Goal: Task Accomplishment & Management: Manage account settings

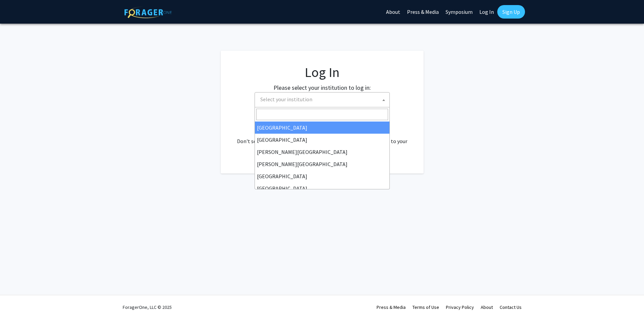
click at [297, 101] on span "Select your institution" at bounding box center [286, 99] width 52 height 7
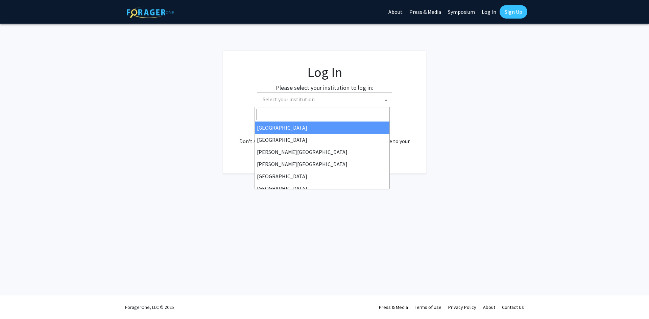
select select "34"
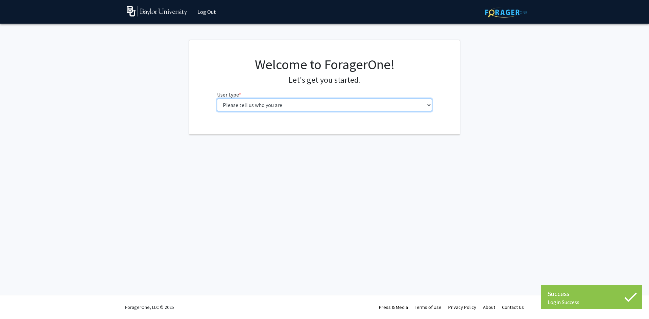
click at [342, 102] on select "Please tell us who you are Undergraduate Student Master's Student Doctoral Cand…" at bounding box center [324, 105] width 215 height 13
select select "3: doc"
click at [217, 99] on select "Please tell us who you are Undergraduate Student Master's Student Doctoral Cand…" at bounding box center [324, 105] width 215 height 13
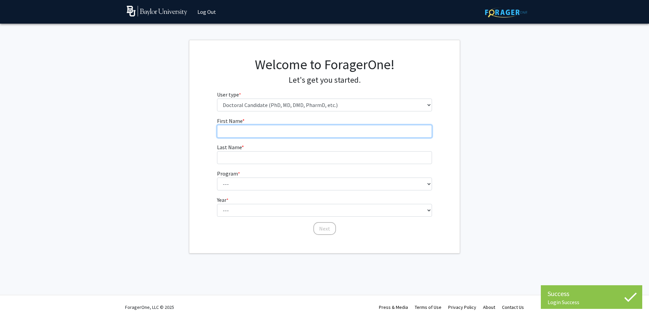
drag, startPoint x: 338, startPoint y: 109, endPoint x: 309, endPoint y: 135, distance: 38.5
click at [309, 135] on input "First Name * required" at bounding box center [324, 131] width 215 height 13
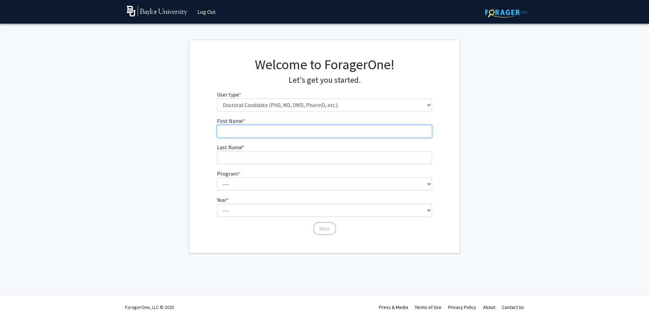
type input "Janith Nilmika Halpage"
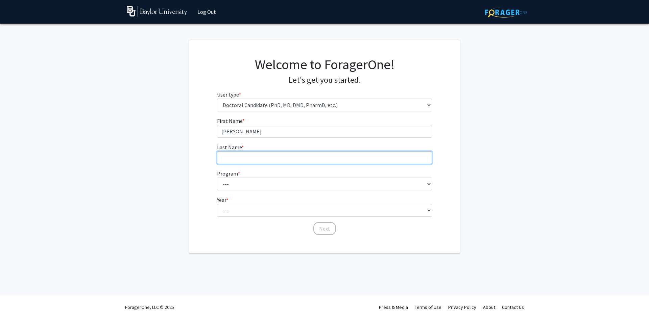
type input "Hewa Halpage"
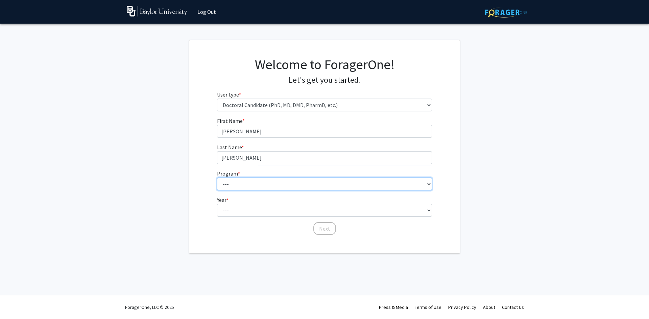
click at [273, 182] on select "--- Adult-Gerontology Acute Care Nurse Practitioner Anesthesia Nursing (Army-Ba…" at bounding box center [324, 184] width 215 height 13
select select "4: 1062"
click at [217, 178] on select "--- Adult-Gerontology Acute Care Nurse Practitioner Anesthesia Nursing (Army-Ba…" at bounding box center [324, 184] width 215 height 13
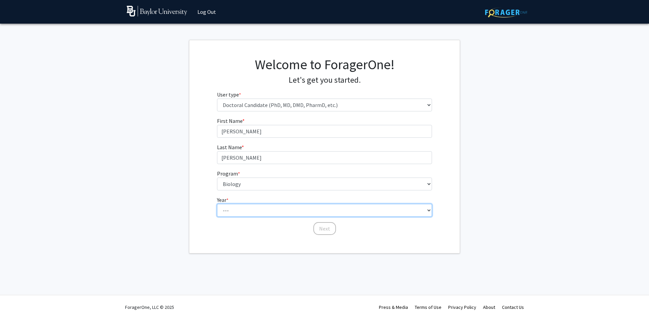
click at [230, 210] on select "--- First Year Second Year Third Year Fourth Year Fifth Year Sixth Year Seventh…" at bounding box center [324, 210] width 215 height 13
select select "4: fourth_year"
click at [217, 204] on select "--- First Year Second Year Third Year Fourth Year Fifth Year Sixth Year Seventh…" at bounding box center [324, 210] width 215 height 13
click at [330, 228] on button "Next" at bounding box center [324, 228] width 23 height 13
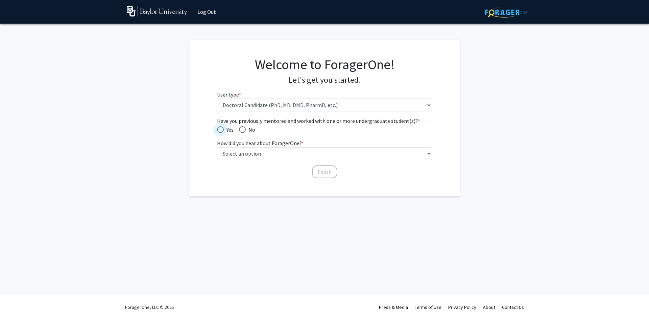
click at [227, 129] on span "Yes" at bounding box center [229, 130] width 10 height 8
click at [224, 129] on input "Yes" at bounding box center [220, 129] width 7 height 7
radio input "true"
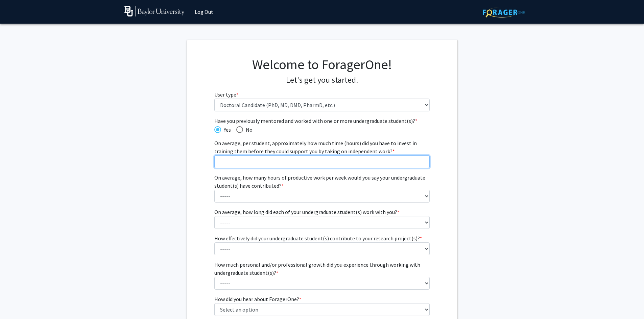
click at [237, 167] on input "On average, per student, approximately how much time (hours) did you have to in…" at bounding box center [321, 161] width 215 height 13
type input "40"
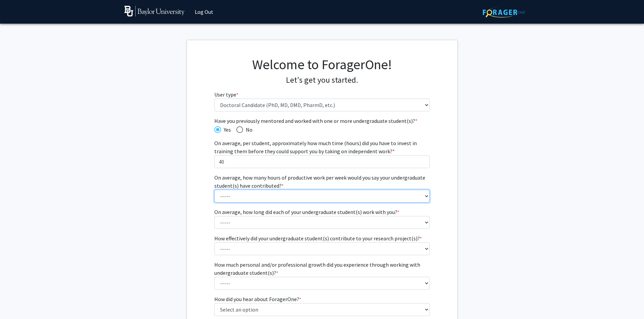
click at [251, 202] on select "----- 1 - 5 hours 6 - 10 hours 11 - 15 hours 16 - 20 hours 21 - 30 hours 31 - 4…" at bounding box center [321, 196] width 215 height 13
select select "2: 6 - 10 hours"
click at [214, 190] on select "----- 1 - 5 hours 6 - 10 hours 11 - 15 hours 16 - 20 hours 21 - 30 hours 31 - 4…" at bounding box center [321, 196] width 215 height 13
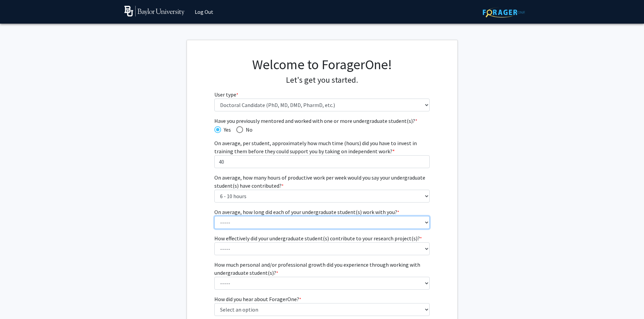
click at [256, 219] on select "----- 1 - 3 months 3 - 6 months 6 months - 1 year 1 - 2 years 2 - 3 years 3 - 4…" at bounding box center [321, 222] width 215 height 13
select select "4: 1 - 2 years"
click at [214, 216] on select "----- 1 - 3 months 3 - 6 months 6 months - 1 year 1 - 2 years 2 - 3 years 3 - 4…" at bounding box center [321, 222] width 215 height 13
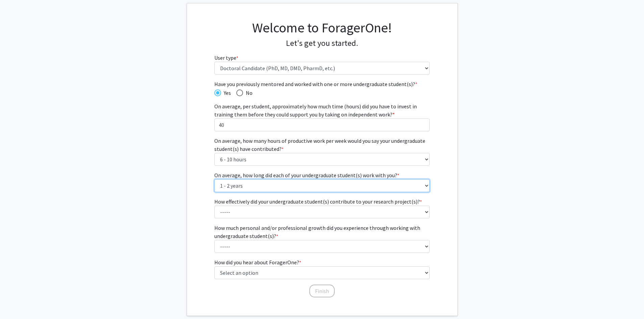
scroll to position [38, 0]
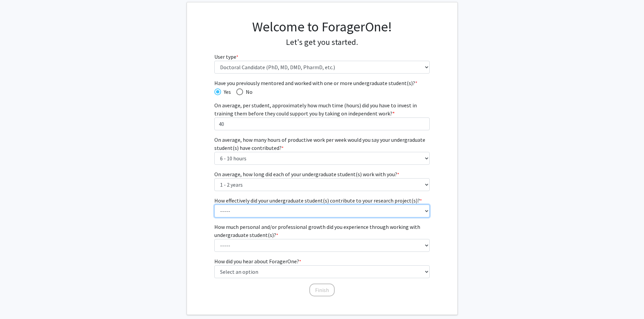
click at [239, 207] on select "----- 1 (Minimally) 2 3 (Moderately) 4 5 (Significantly)" at bounding box center [321, 211] width 215 height 13
select select "3: 3"
click at [214, 205] on select "----- 1 (Minimally) 2 3 (Moderately) 4 5 (Significantly)" at bounding box center [321, 211] width 215 height 13
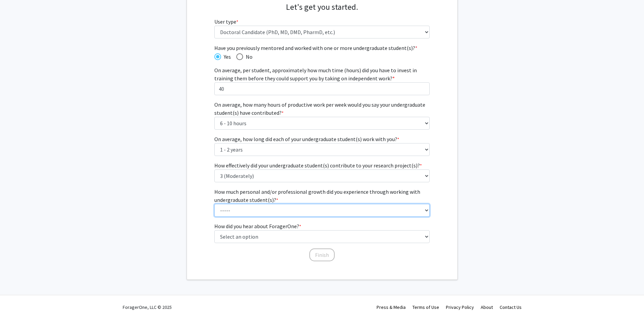
click at [239, 213] on select "----- 1 (Minimal) 2 3 (Moderate) 4 5 (Significant)" at bounding box center [321, 210] width 215 height 13
click at [214, 204] on select "----- 1 (Minimal) 2 3 (Moderate) 4 5 (Significant)" at bounding box center [321, 210] width 215 height 13
click at [239, 216] on select "----- 1 (Minimal) 2 3 (Moderate) 4 5 (Significant)" at bounding box center [321, 210] width 215 height 13
click at [214, 204] on select "----- 1 (Minimal) 2 3 (Moderate) 4 5 (Significant)" at bounding box center [321, 210] width 215 height 13
click at [240, 211] on select "----- 1 (Minimal) 2 3 (Moderate) 4 5 (Significant)" at bounding box center [321, 210] width 215 height 13
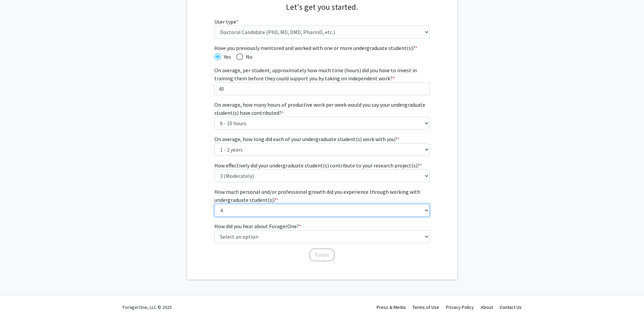
select select "3: 3"
click at [214, 204] on select "----- 1 (Minimal) 2 3 (Moderate) 4 5 (Significant)" at bounding box center [321, 210] width 215 height 13
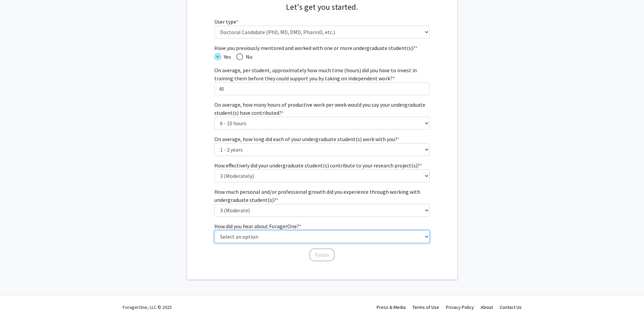
click at [235, 241] on select "Select an option Peer/student recommendation Faculty/staff recommendation Unive…" at bounding box center [321, 237] width 215 height 13
select select "2: faculty_recommendation"
click at [214, 231] on select "Select an option Peer/student recommendation Faculty/staff recommendation Unive…" at bounding box center [321, 237] width 215 height 13
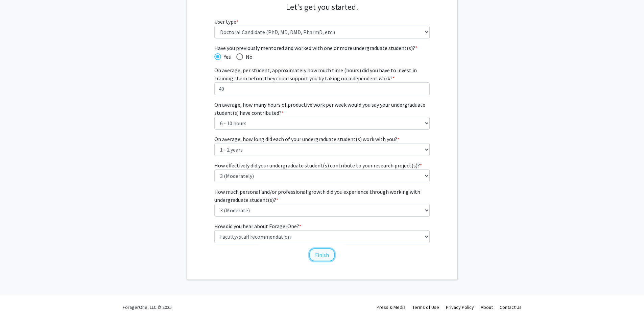
click at [324, 256] on button "Finish" at bounding box center [321, 255] width 25 height 13
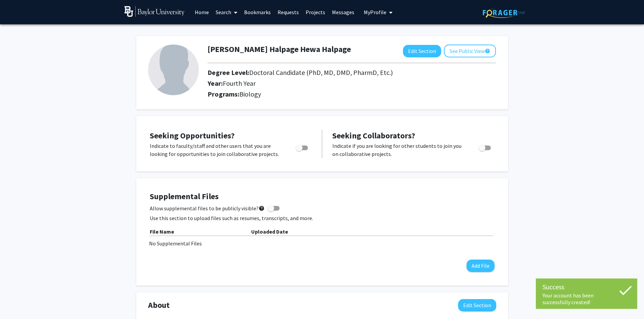
click at [184, 65] on img at bounding box center [173, 70] width 51 height 51
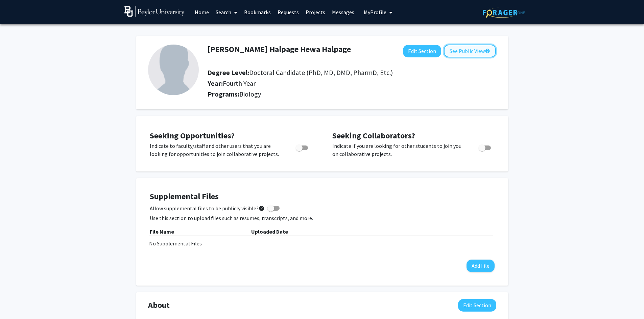
click at [469, 46] on button "See Public View help" at bounding box center [470, 51] width 52 height 13
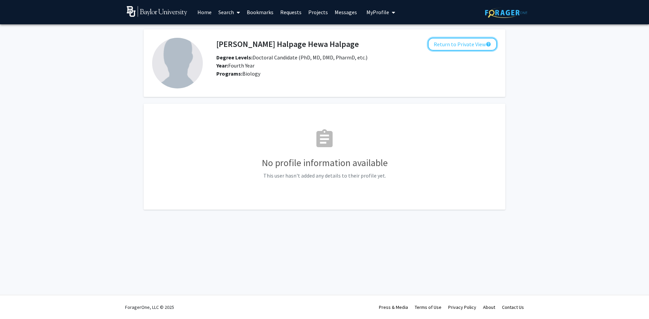
click at [469, 46] on button "Return to Private View help" at bounding box center [462, 44] width 69 height 13
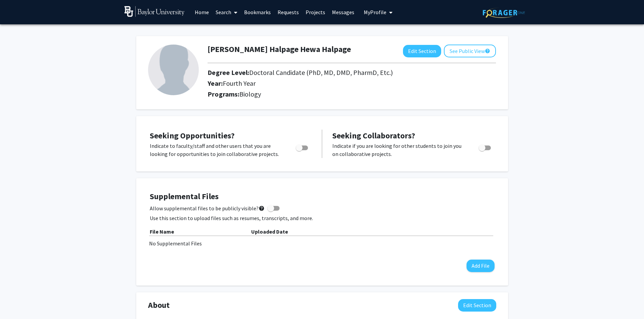
click at [168, 64] on img at bounding box center [173, 70] width 51 height 51
click at [414, 51] on button "Edit Section" at bounding box center [422, 51] width 38 height 13
select select "fourth_year"
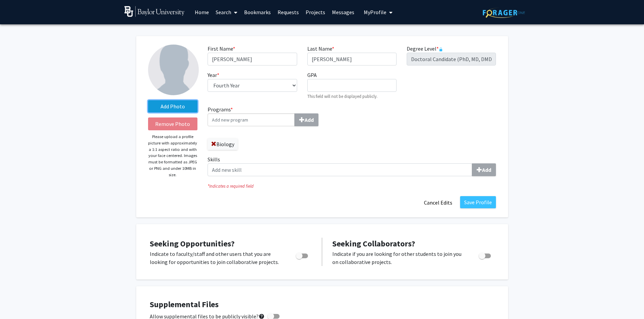
click at [166, 104] on label "Add Photo" at bounding box center [173, 106] width 50 height 12
click at [0, 0] on input "Add Photo" at bounding box center [0, 0] width 0 height 0
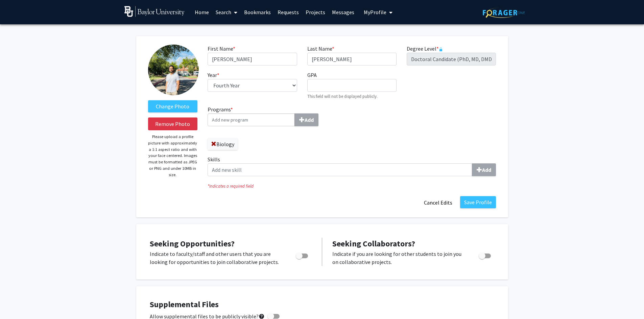
click at [163, 63] on img at bounding box center [173, 70] width 51 height 51
click at [470, 203] on button "Save Profile" at bounding box center [478, 202] width 36 height 12
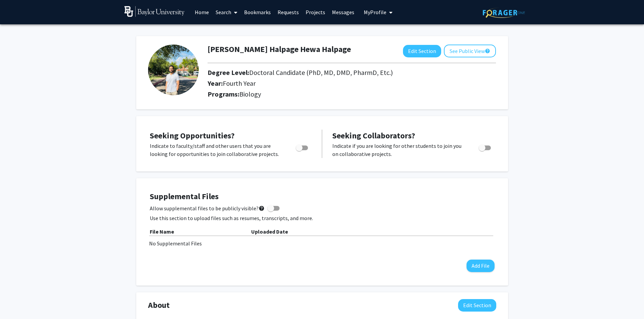
click at [168, 58] on img at bounding box center [173, 70] width 51 height 51
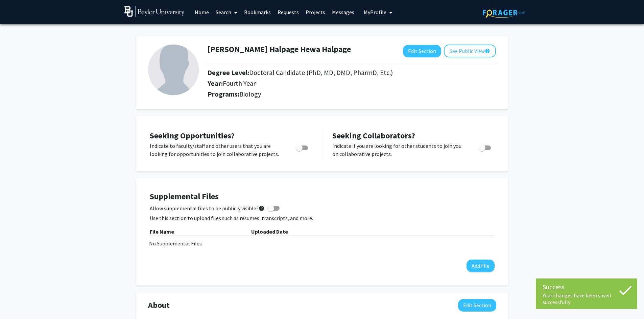
click at [168, 58] on img at bounding box center [173, 70] width 51 height 51
click at [161, 66] on img at bounding box center [173, 70] width 51 height 51
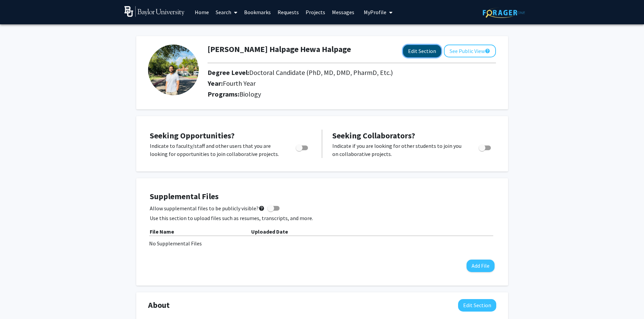
click at [426, 52] on button "Edit Section" at bounding box center [422, 51] width 38 height 13
select select "fourth_year"
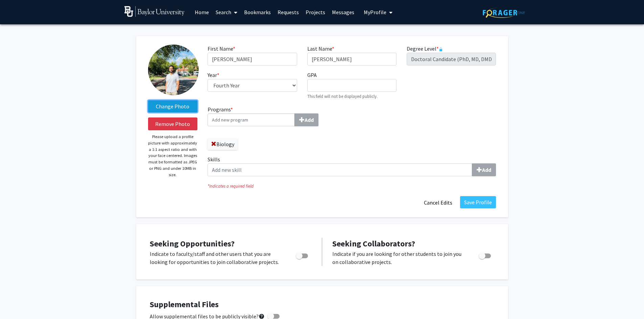
click at [175, 110] on label "Change Photo" at bounding box center [173, 106] width 50 height 12
click at [0, 0] on input "Change Photo" at bounding box center [0, 0] width 0 height 0
click at [184, 104] on label "Change Photo" at bounding box center [173, 106] width 50 height 12
click at [0, 0] on input "Change Photo" at bounding box center [0, 0] width 0 height 0
click at [177, 104] on label "Change Photo" at bounding box center [173, 106] width 50 height 12
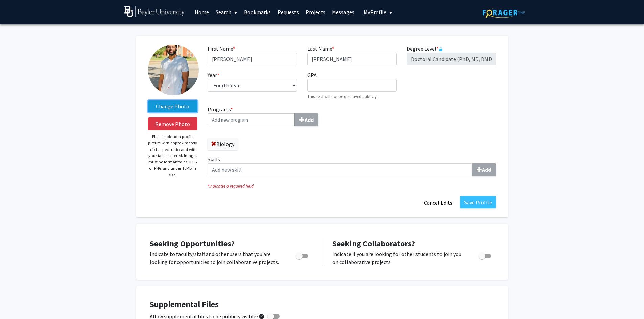
click at [0, 0] on input "Change Photo" at bounding box center [0, 0] width 0 height 0
click at [160, 103] on label "Change Photo" at bounding box center [173, 106] width 50 height 12
click at [0, 0] on input "Change Photo" at bounding box center [0, 0] width 0 height 0
click at [185, 106] on label "Change Photo" at bounding box center [173, 106] width 50 height 12
click at [0, 0] on input "Change Photo" at bounding box center [0, 0] width 0 height 0
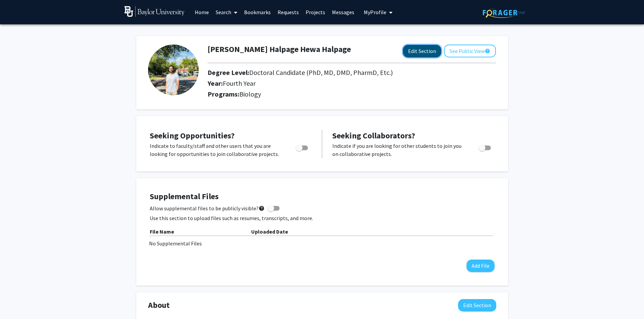
click at [422, 49] on button "Edit Section" at bounding box center [422, 51] width 38 height 13
select select "fourth_year"
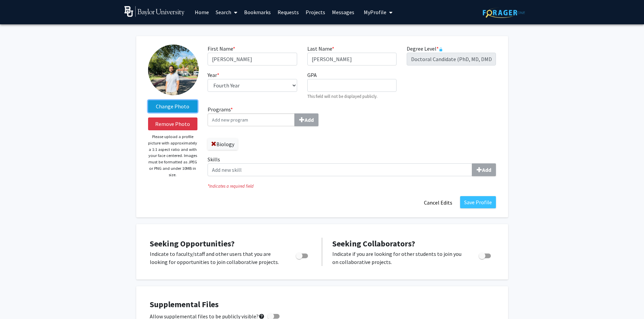
click at [171, 103] on label "Change Photo" at bounding box center [173, 106] width 50 height 12
click at [0, 0] on input "Change Photo" at bounding box center [0, 0] width 0 height 0
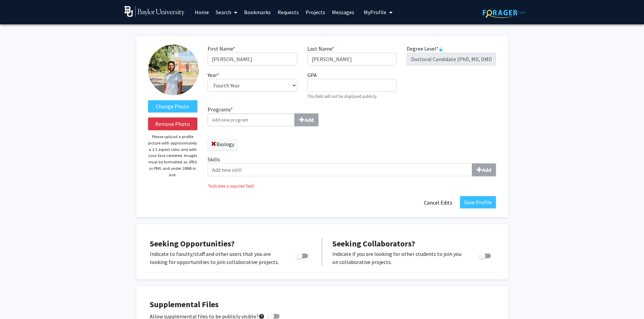
click at [260, 125] on input "Programs * Add" at bounding box center [251, 120] width 87 height 13
click at [258, 150] on div "Programs * Add Biology" at bounding box center [276, 130] width 149 height 50
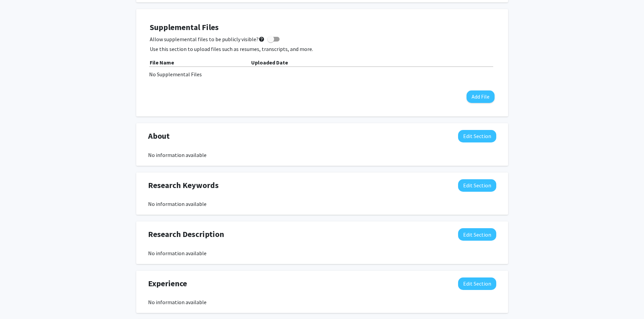
scroll to position [278, 0]
